Goal: Task Accomplishment & Management: Use online tool/utility

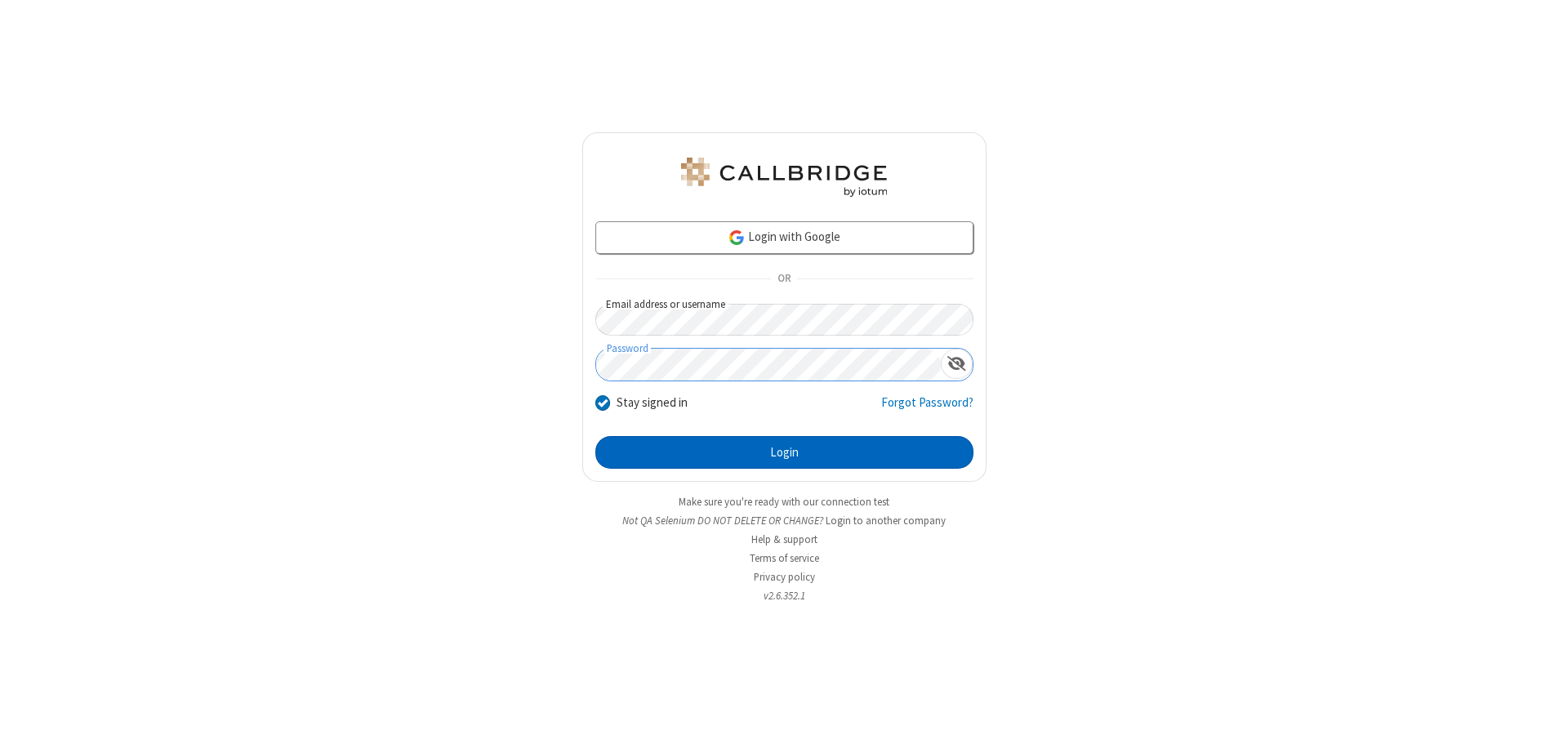
click at [784, 452] on button "Login" at bounding box center [784, 452] width 379 height 33
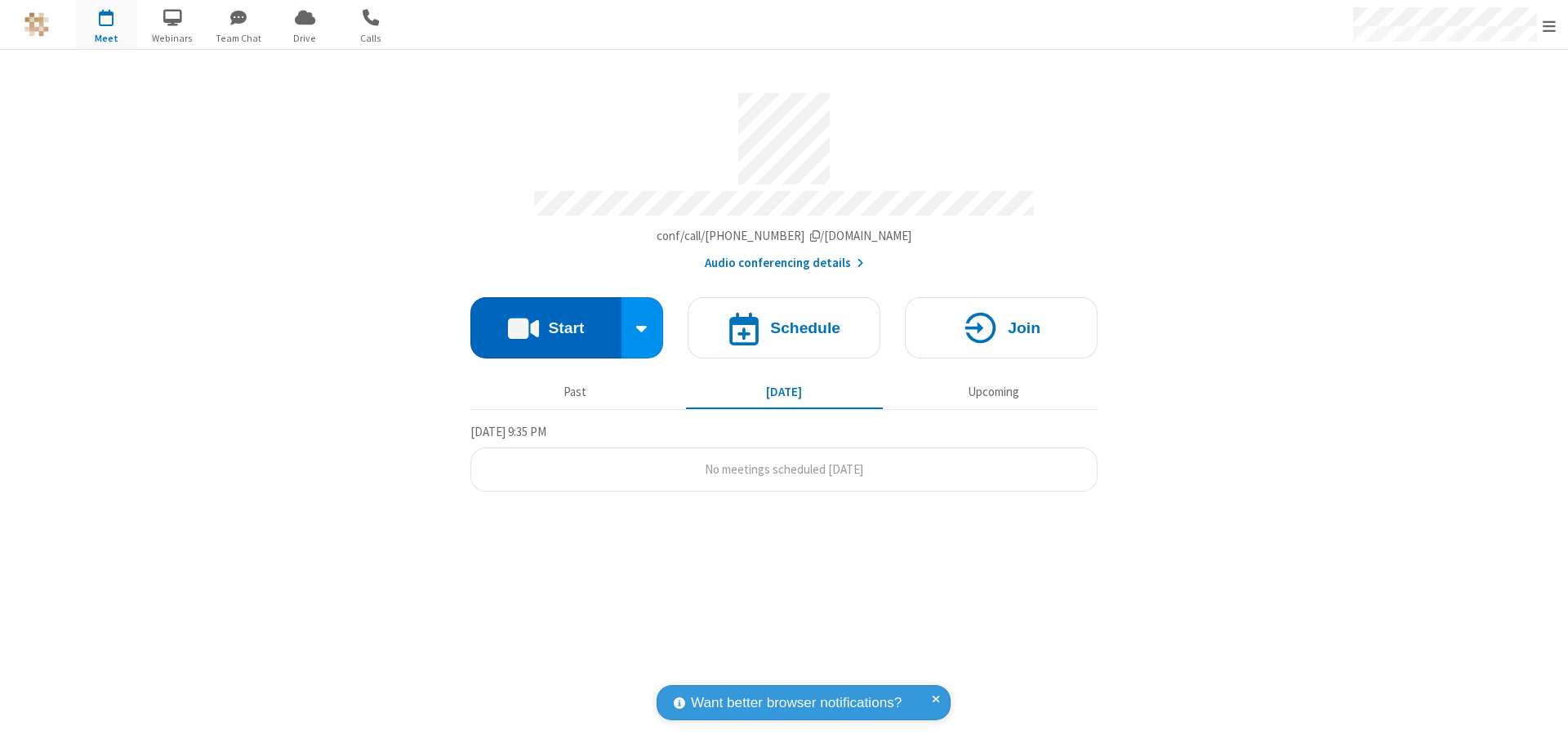
click at [546, 320] on button "Start" at bounding box center [545, 327] width 151 height 61
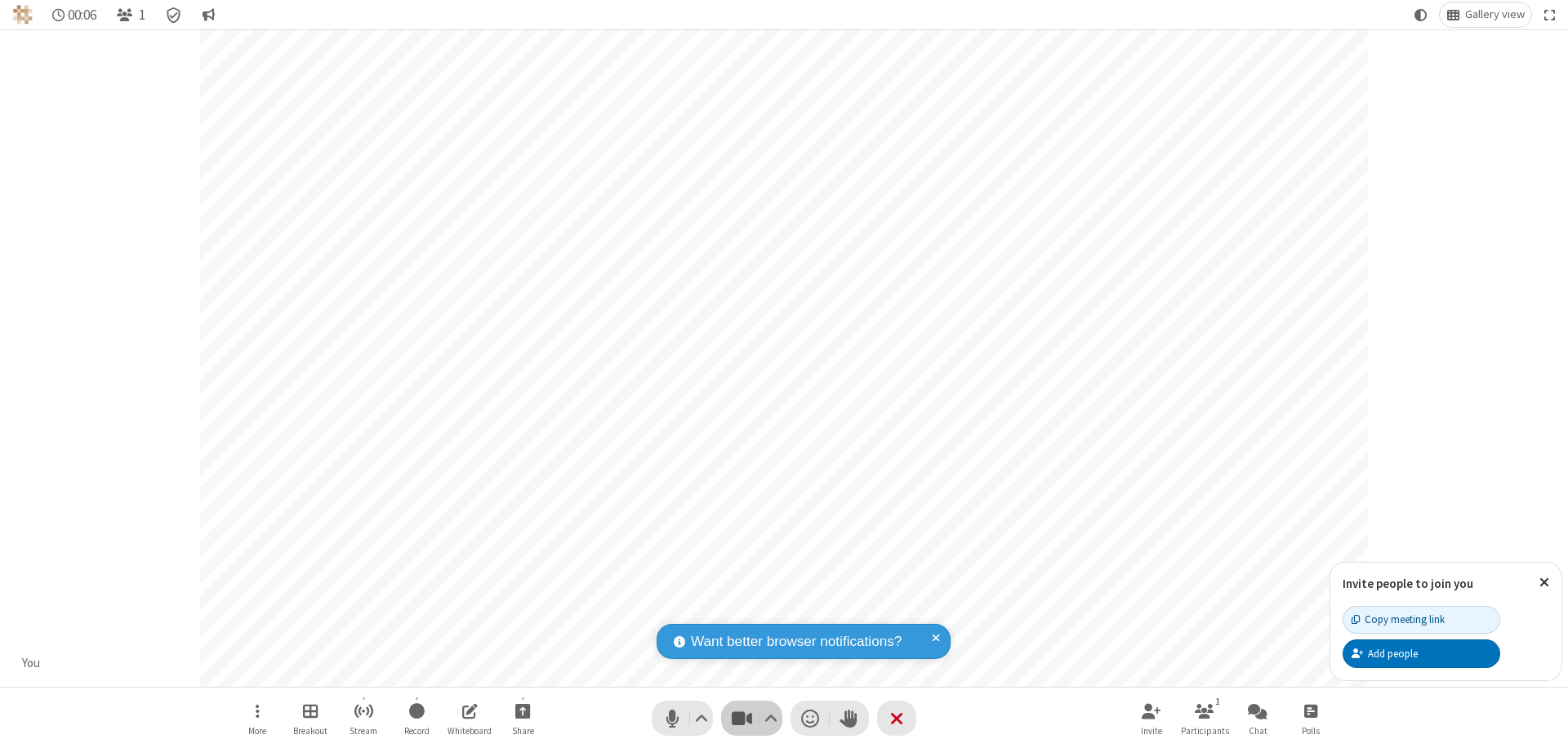
click at [742, 718] on span "Stop video (⌘+Shift+V)" at bounding box center [741, 718] width 24 height 23
click at [742, 718] on span "Start video (⌘+Shift+V)" at bounding box center [741, 718] width 24 height 23
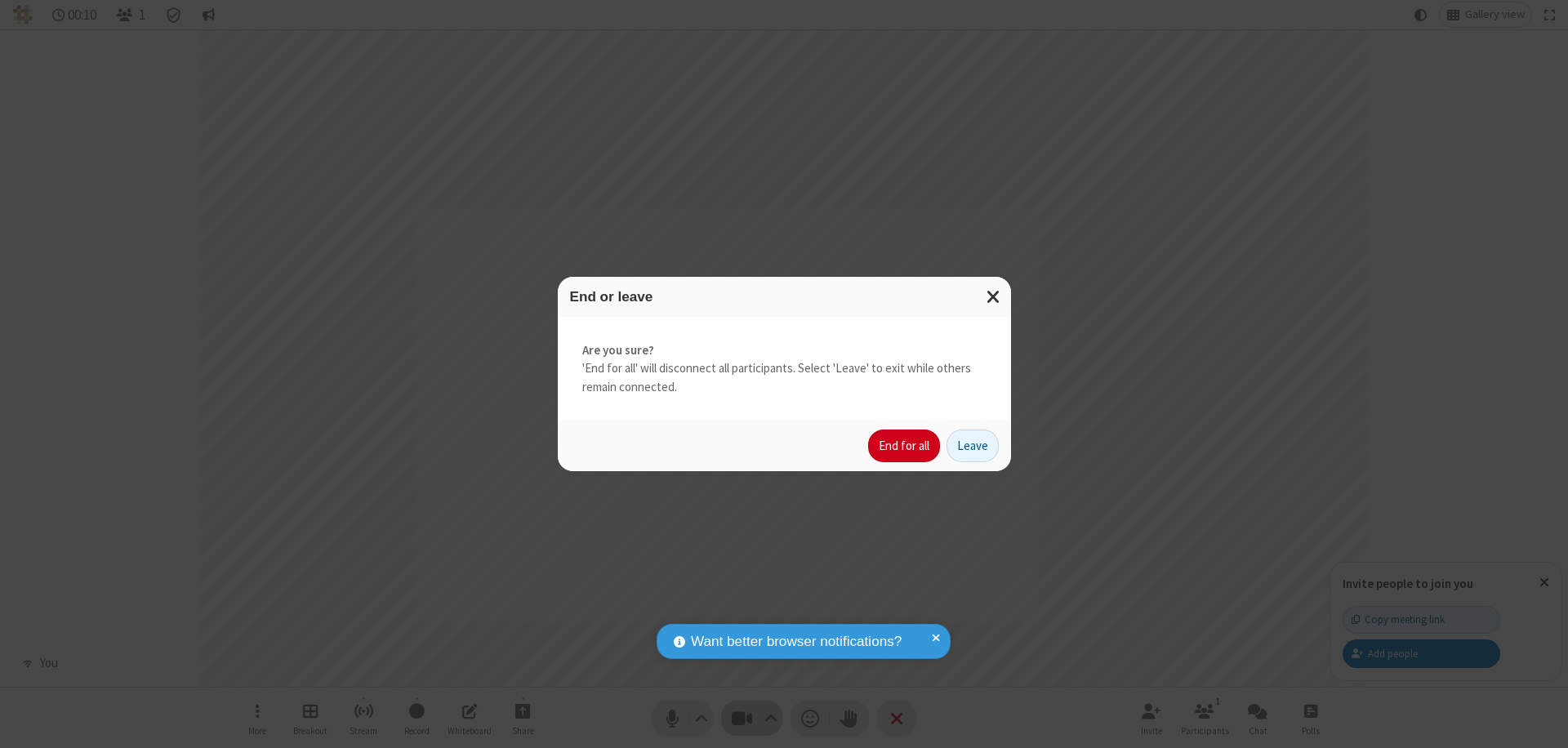
click at [905, 445] on button "End for all" at bounding box center [904, 445] width 72 height 33
